Goal: Task Accomplishment & Management: Manage account settings

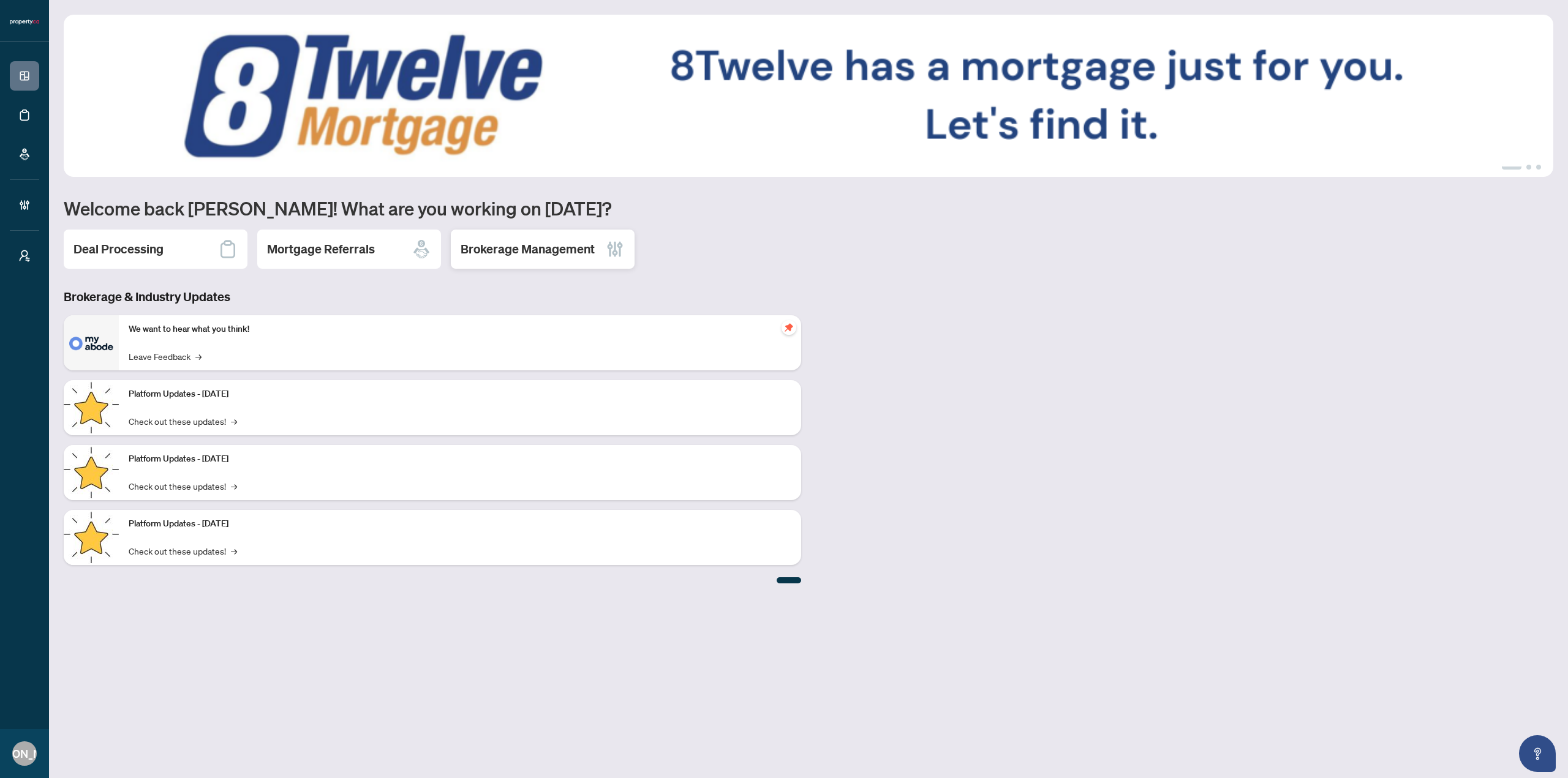
click at [530, 261] on div "Brokerage Management" at bounding box center [543, 249] width 184 height 39
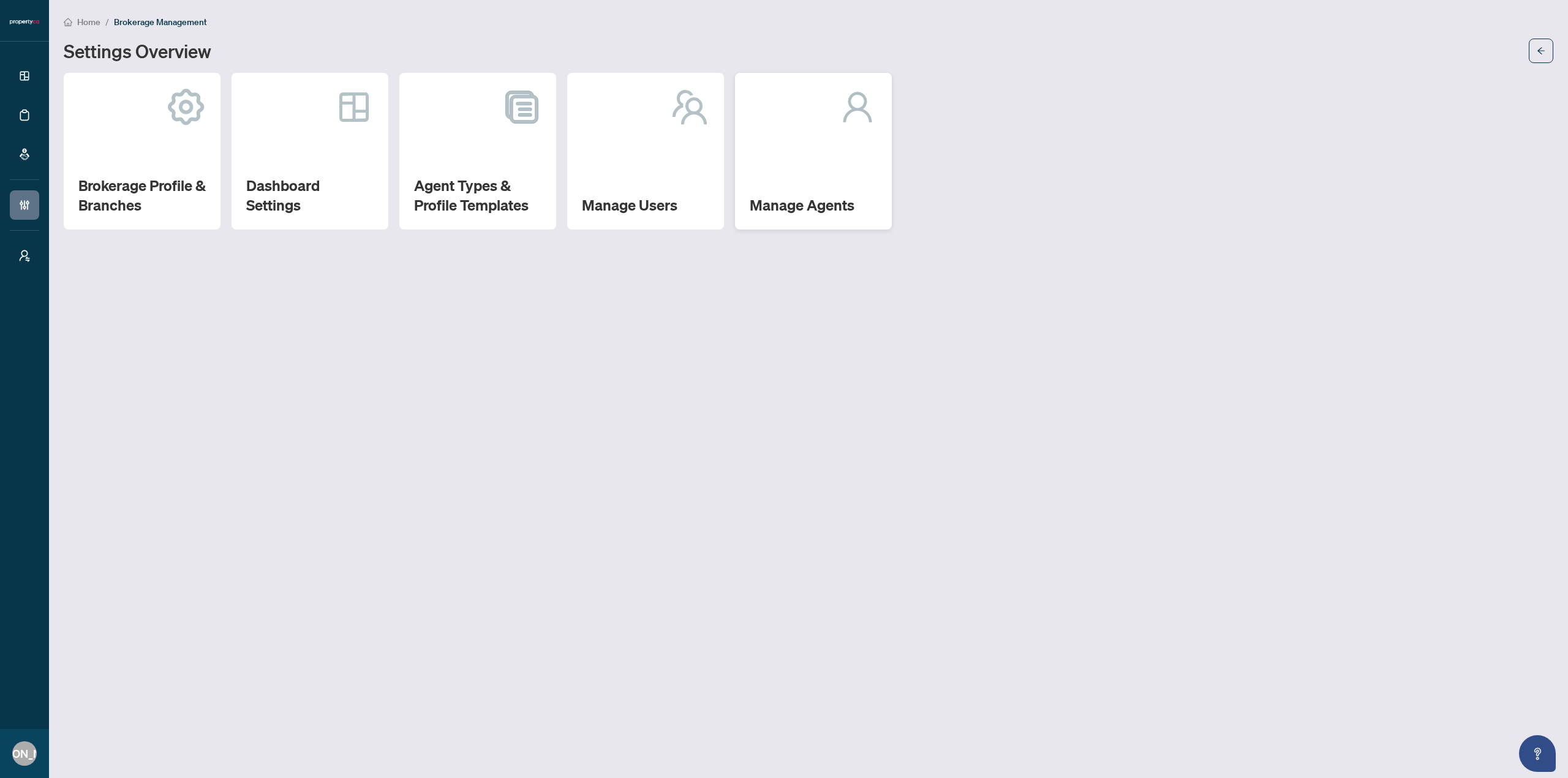
click at [826, 141] on div "Manage Agents" at bounding box center [813, 151] width 157 height 157
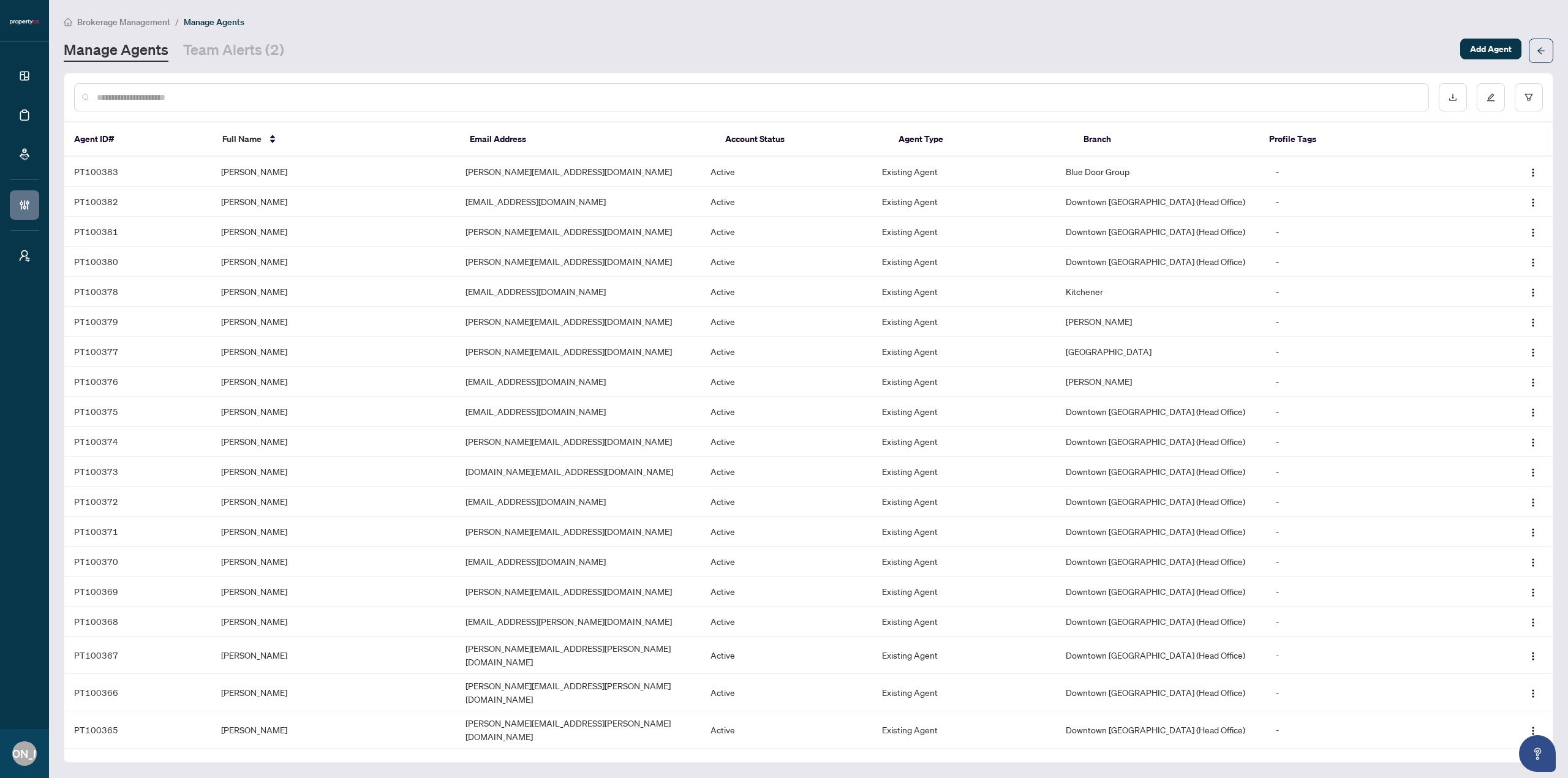
click at [457, 85] on div at bounding box center [751, 97] width 1355 height 28
click at [455, 96] on input "text" at bounding box center [757, 98] width 1321 height 14
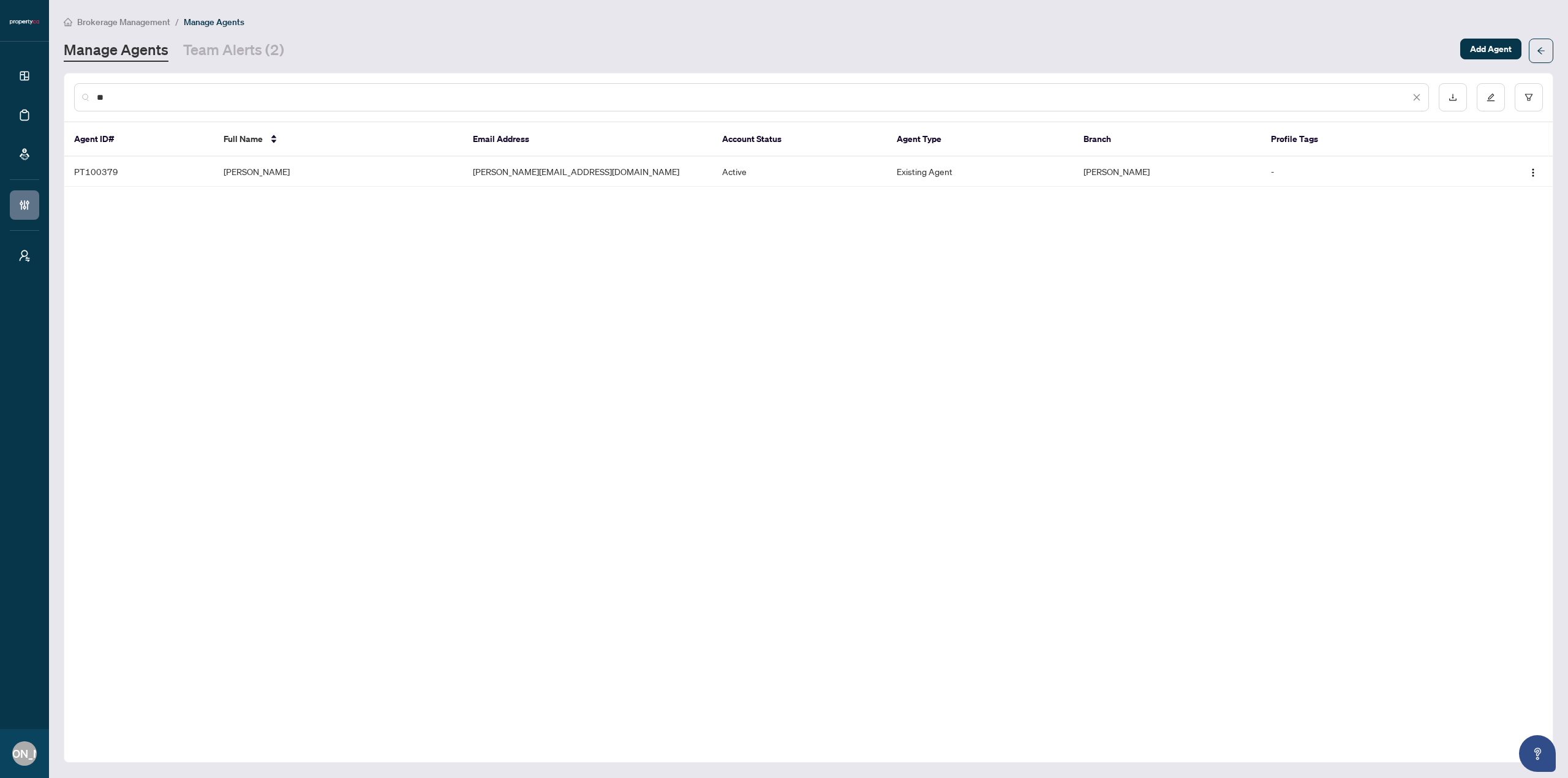
type input "*"
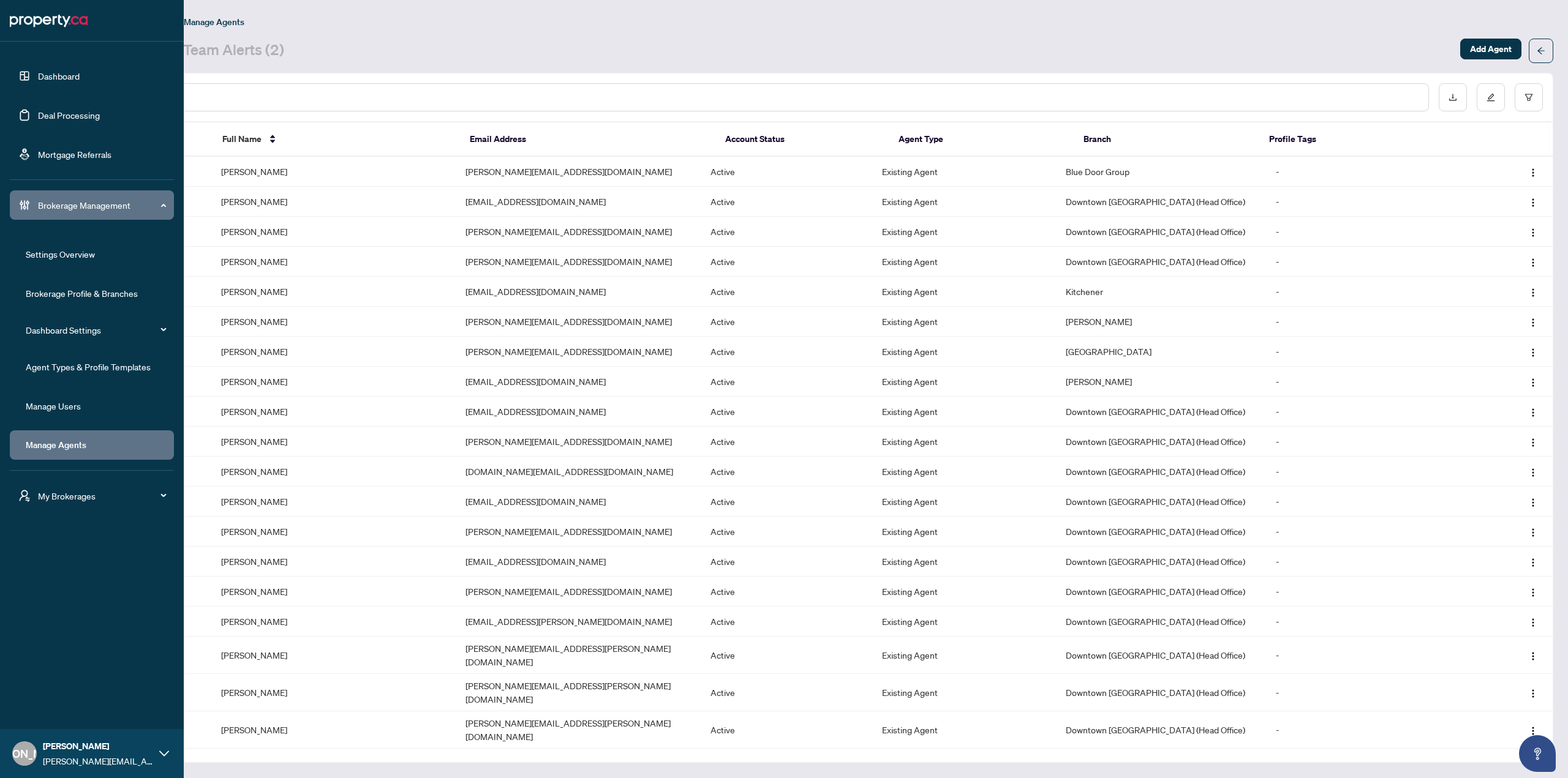
click at [38, 77] on link "Dashboard" at bounding box center [59, 76] width 41 height 11
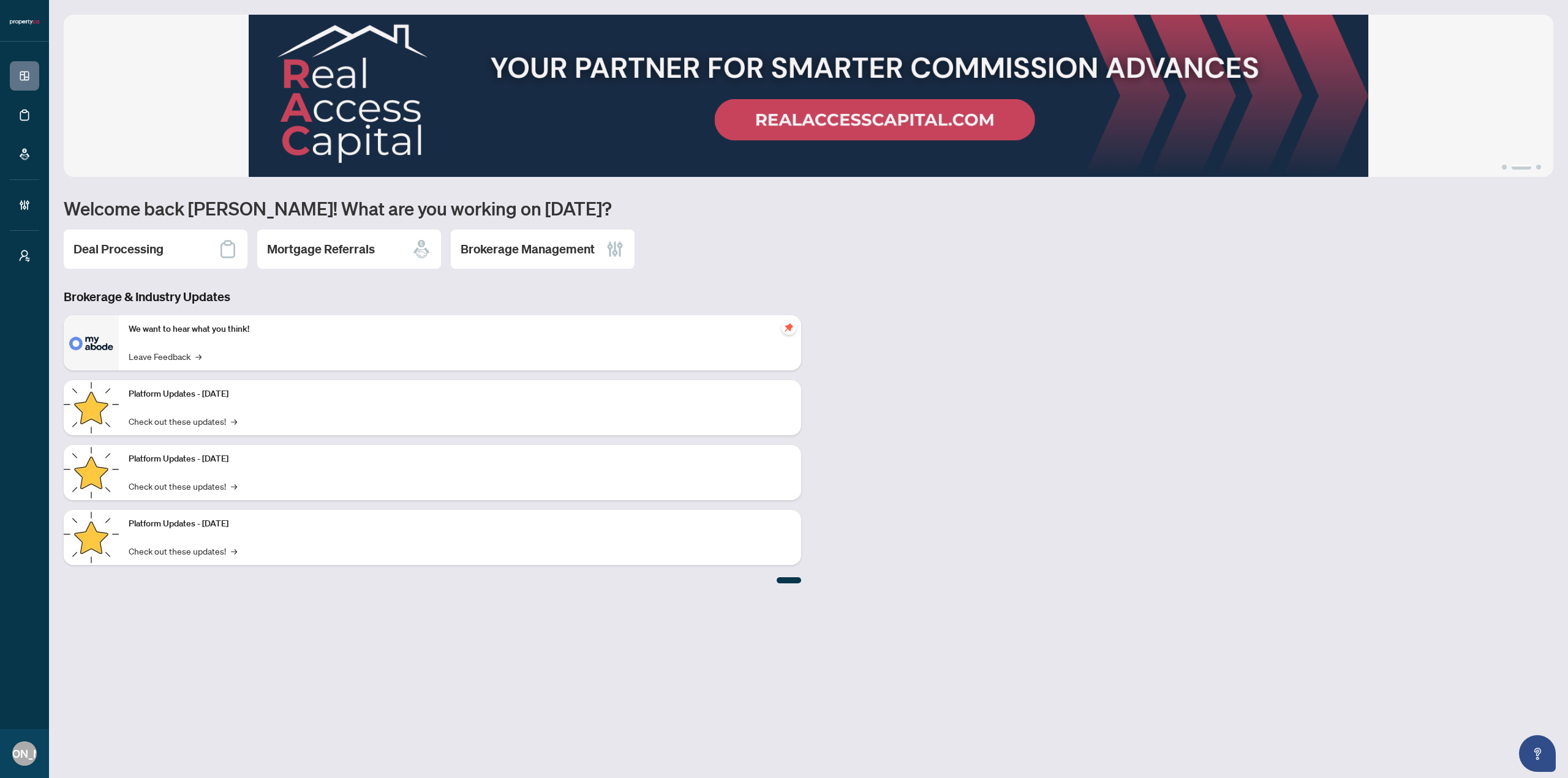
click at [749, 268] on div "Deal Processing Mortgage Referrals Brokerage Management" at bounding box center [808, 249] width 1489 height 39
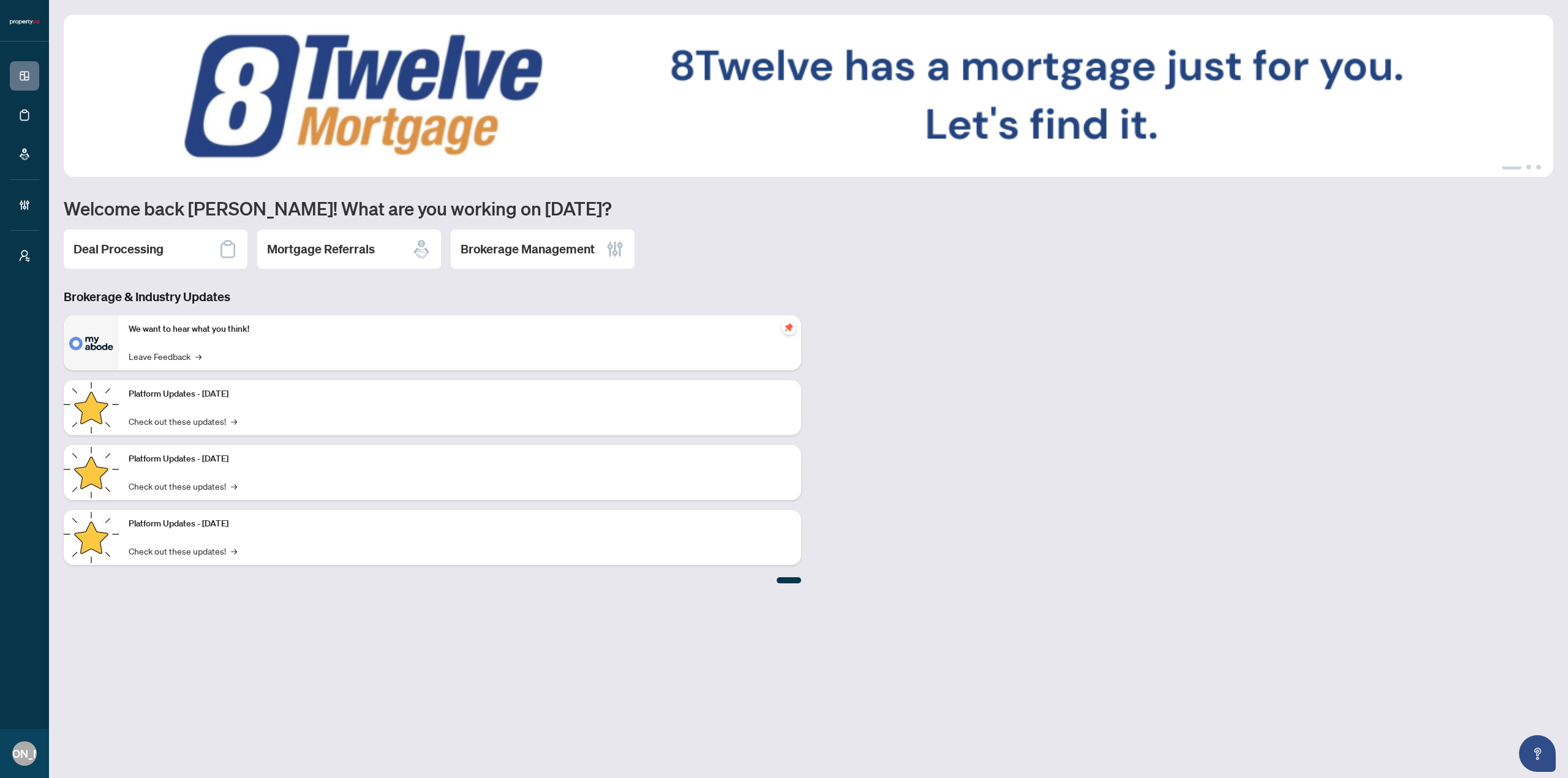
click at [717, 235] on div "Deal Processing Mortgage Referrals Brokerage Management" at bounding box center [808, 249] width 1489 height 39
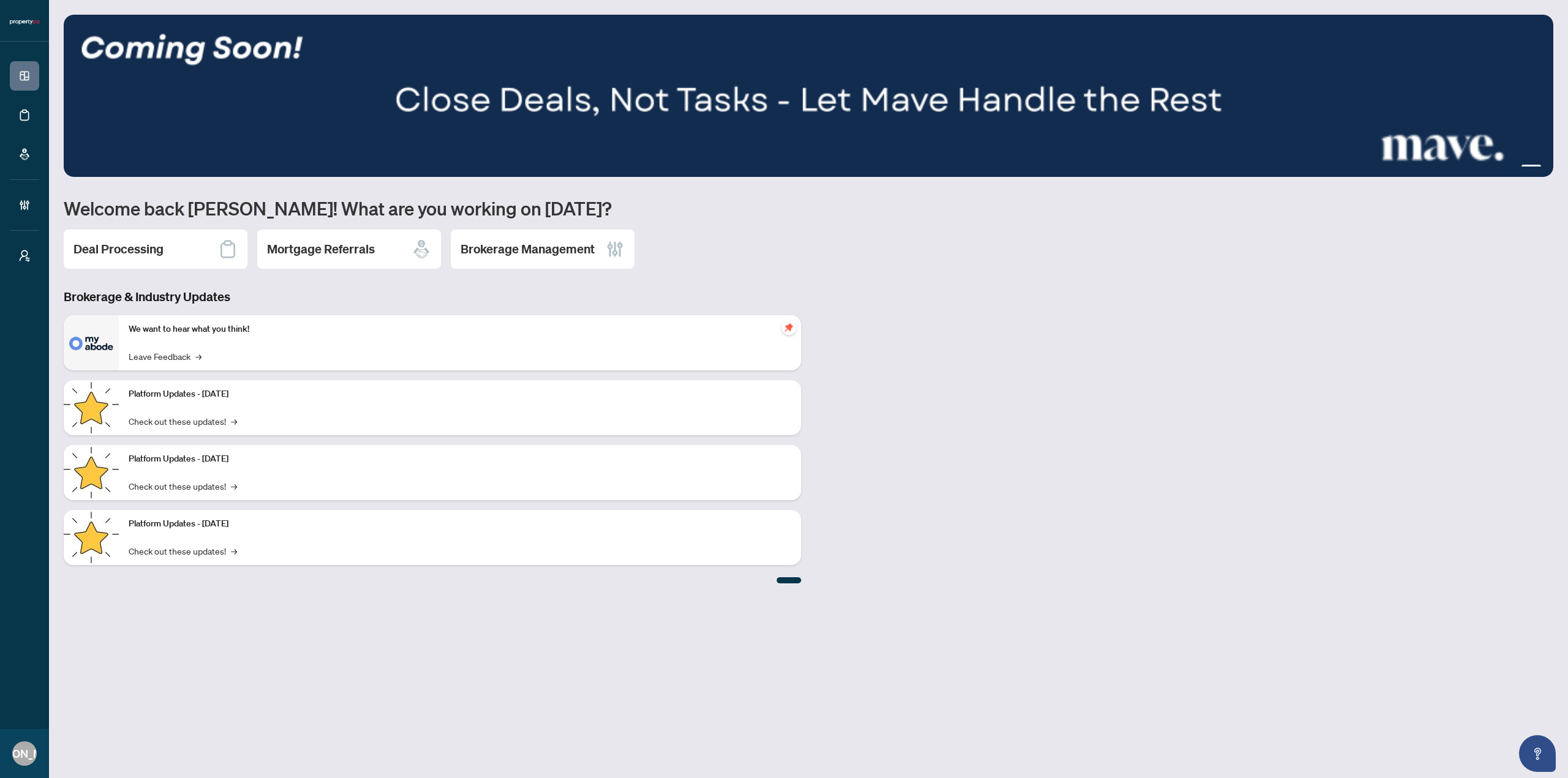
click at [1036, 368] on div "Brokerage & Industry Updates We want to hear what you think! Leave Feedback → P…" at bounding box center [808, 436] width 1504 height 295
